Goal: Navigation & Orientation: Find specific page/section

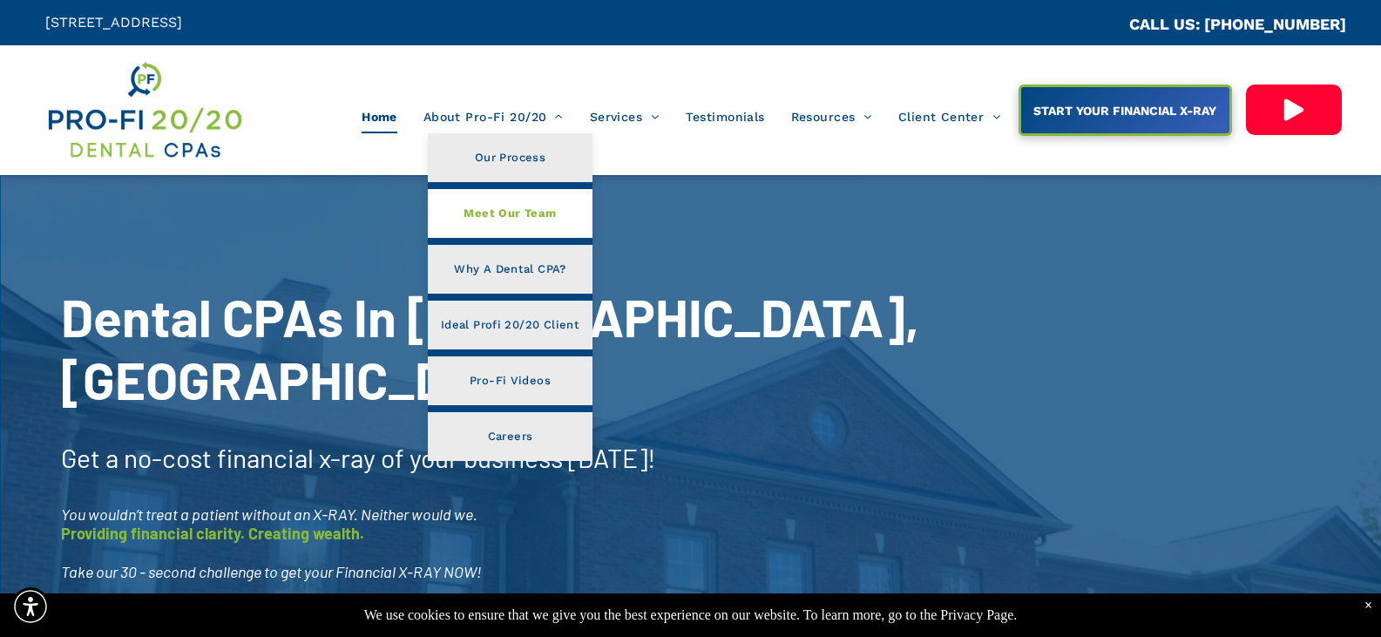
click at [497, 215] on span "Meet Our Team" at bounding box center [509, 213] width 92 height 23
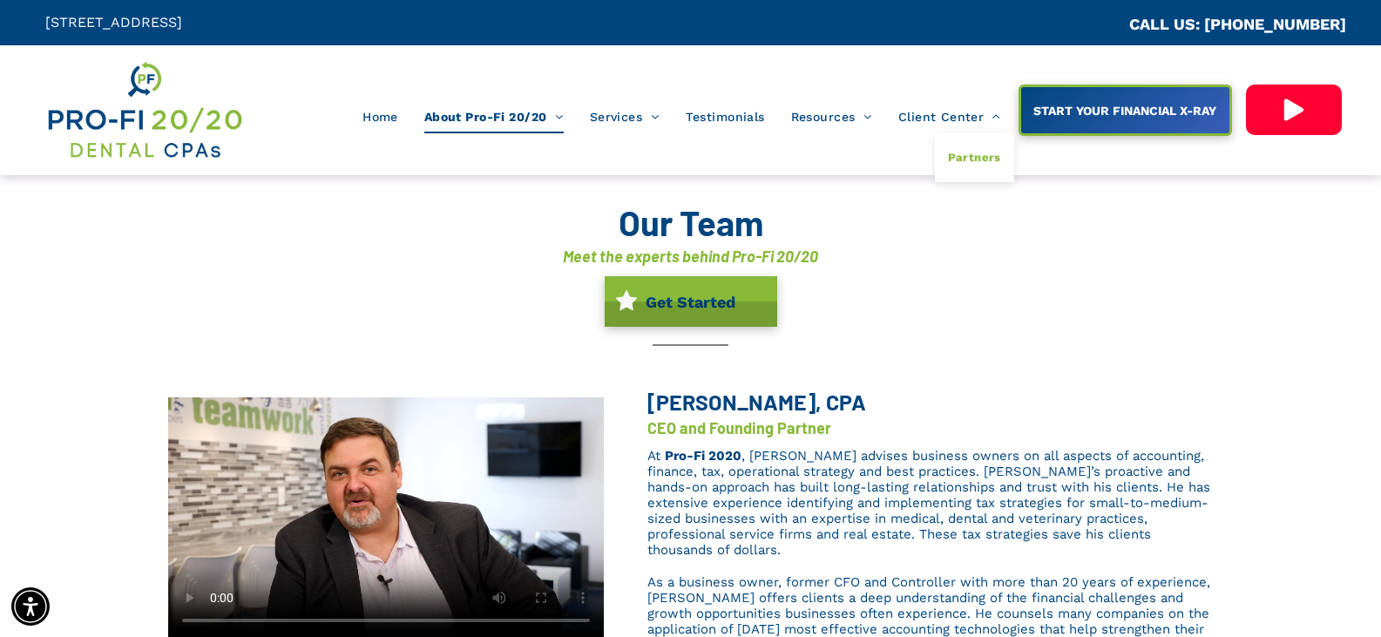
click at [987, 158] on span "Partners" at bounding box center [974, 157] width 53 height 23
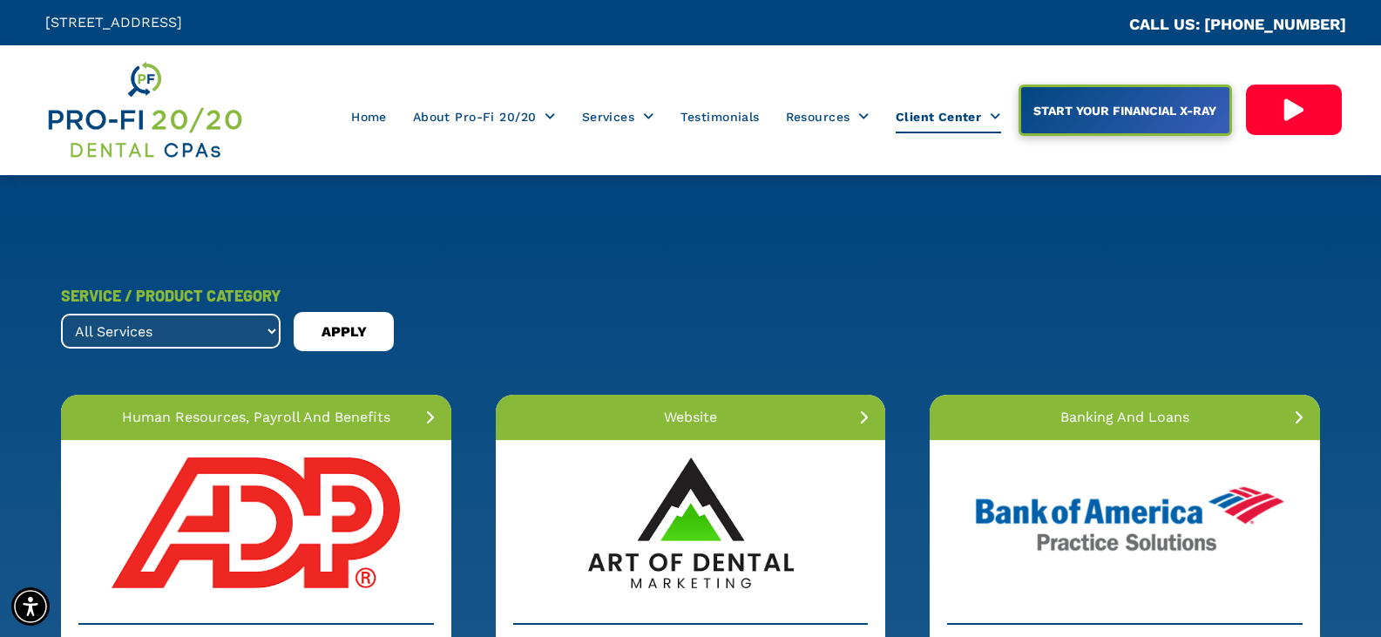
click at [138, 105] on img at bounding box center [144, 110] width 199 height 104
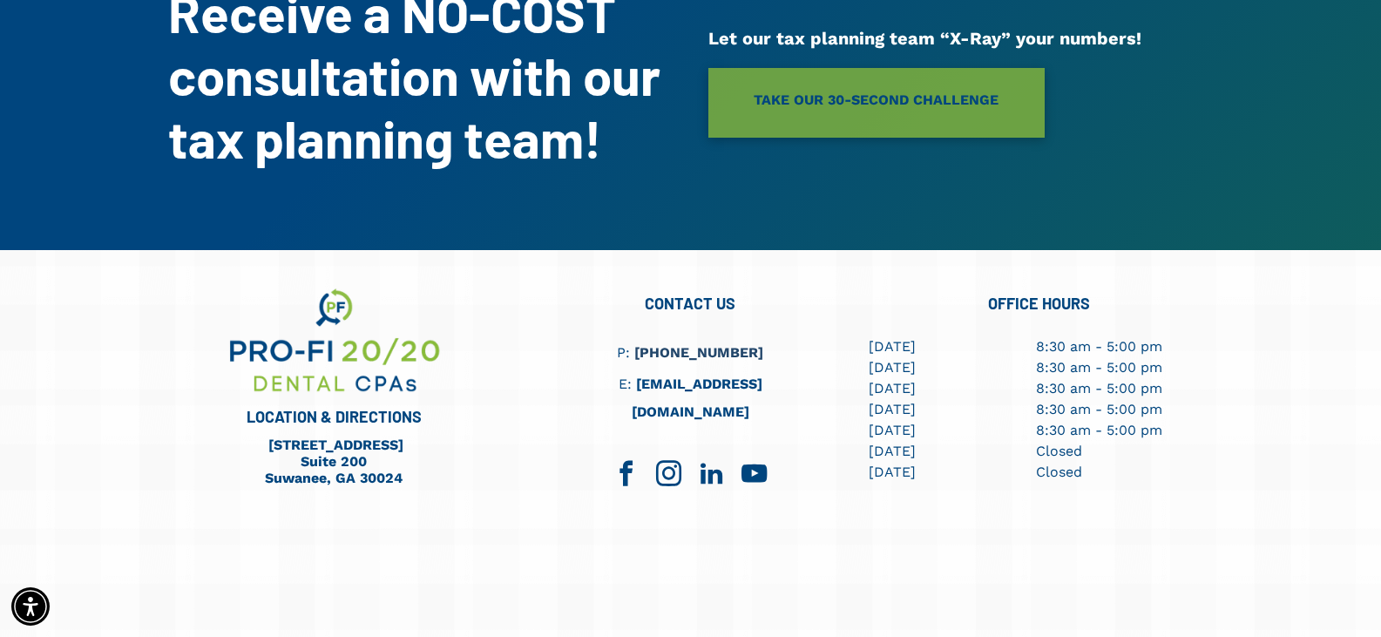
scroll to position [4834, 0]
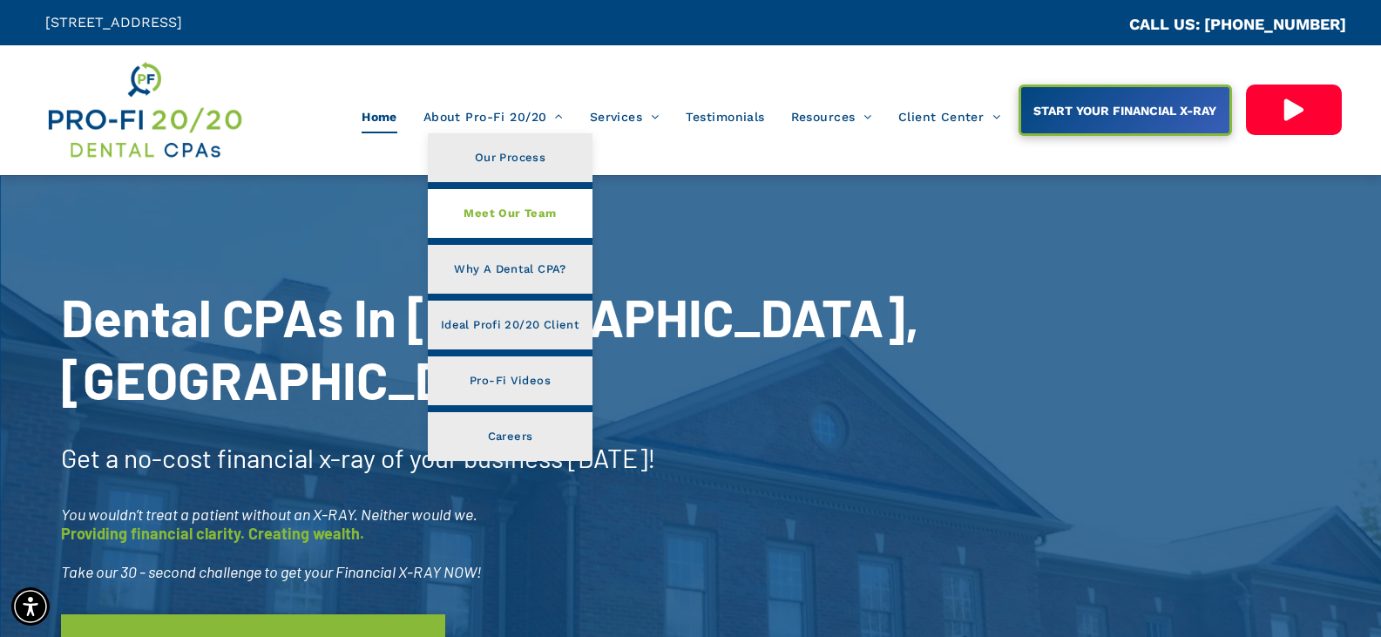
click at [511, 220] on span "Meet Our Team" at bounding box center [509, 213] width 92 height 23
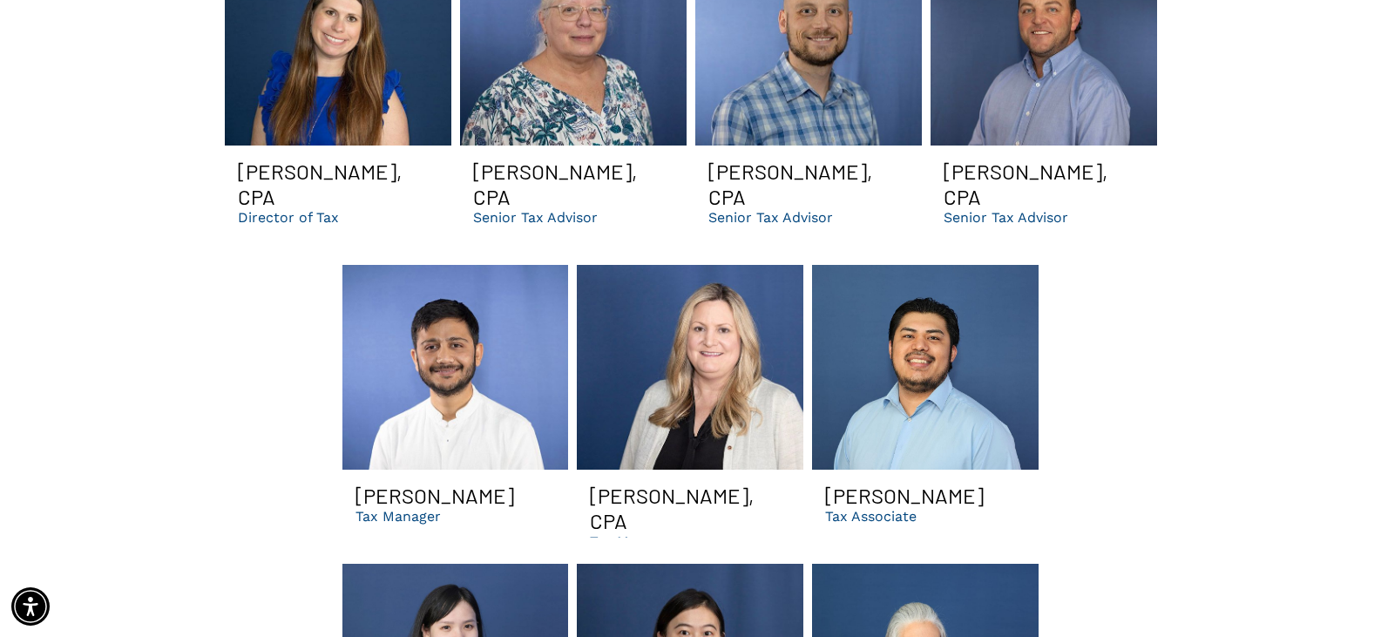
scroll to position [2352, 0]
